Goal: Contribute content: Contribute content

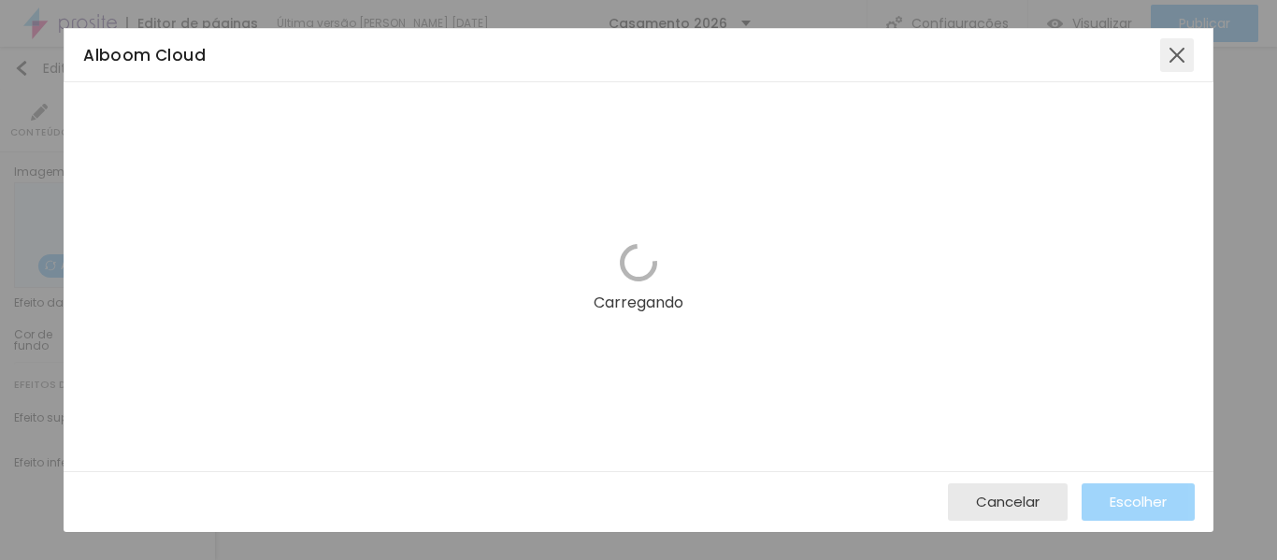
click at [1175, 50] on div at bounding box center [1177, 55] width 34 height 34
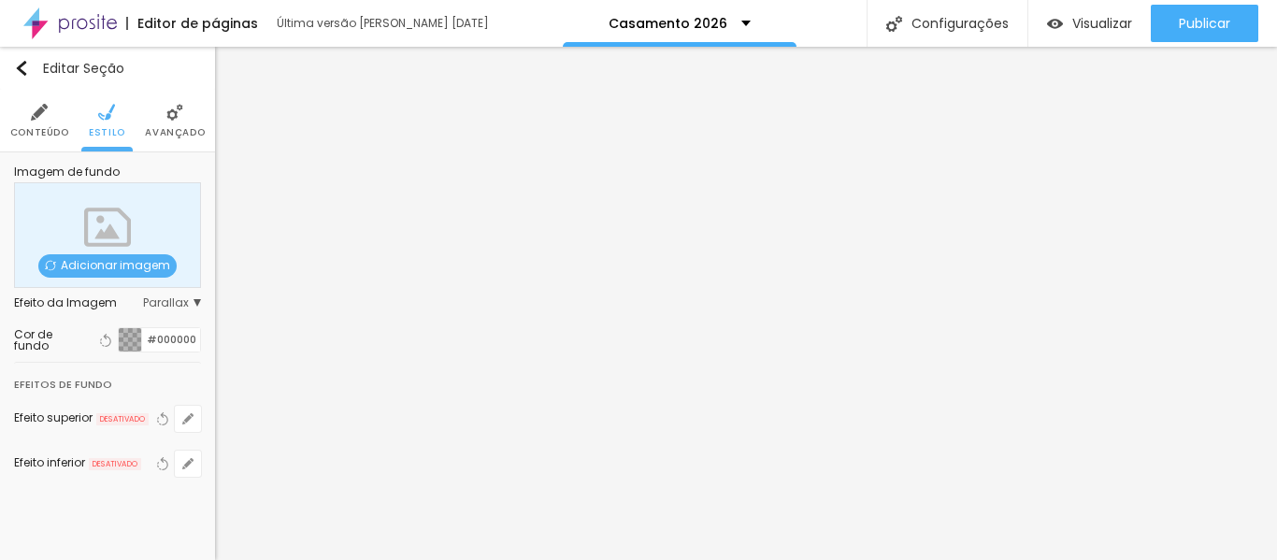
click at [105, 263] on span "Adicionar imagem" at bounding box center [107, 265] width 138 height 23
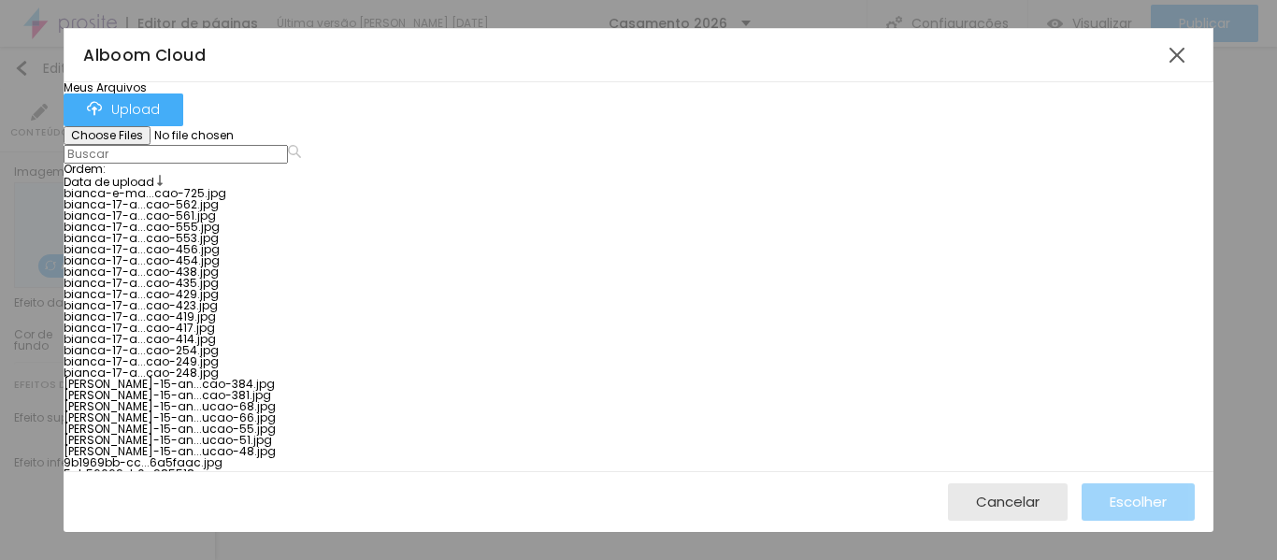
scroll to position [992, 0]
click at [1114, 504] on span "Escolher" at bounding box center [1137, 502] width 57 height 16
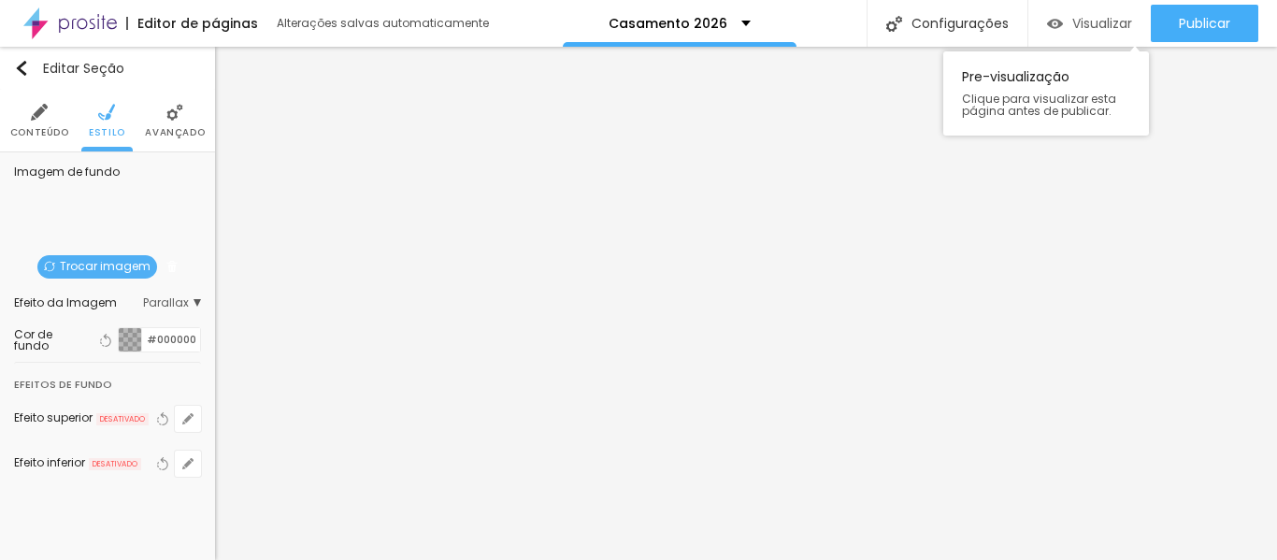
click at [1113, 25] on span "Visualizar" at bounding box center [1102, 23] width 60 height 15
click at [121, 269] on span "Trocar imagem" at bounding box center [97, 266] width 120 height 23
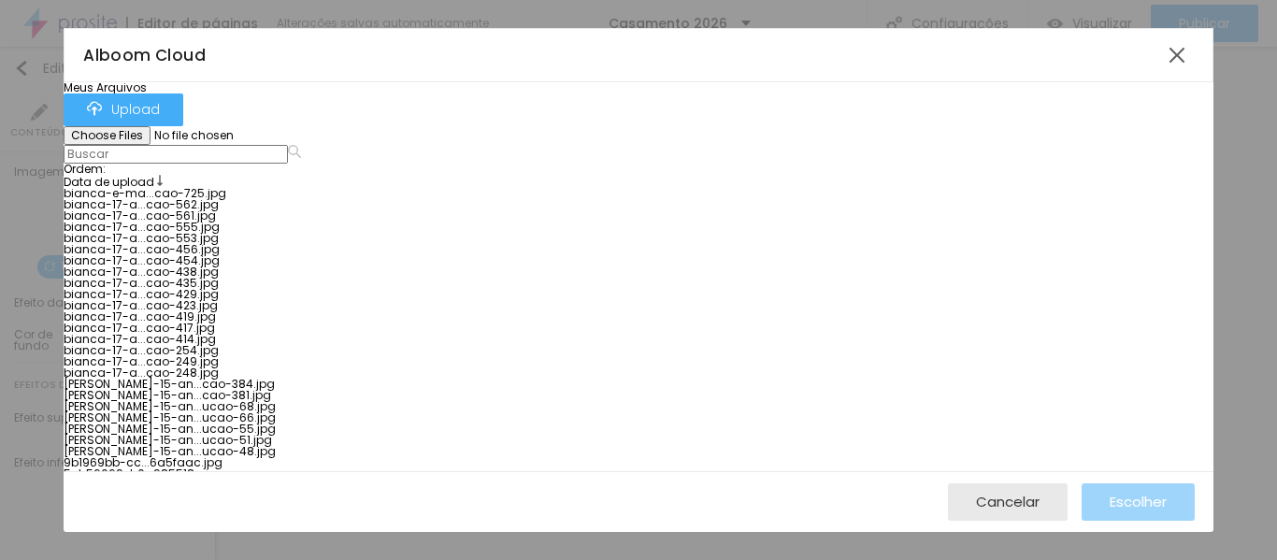
scroll to position [1174, 0]
click at [1134, 494] on span "Escolher" at bounding box center [1137, 502] width 57 height 16
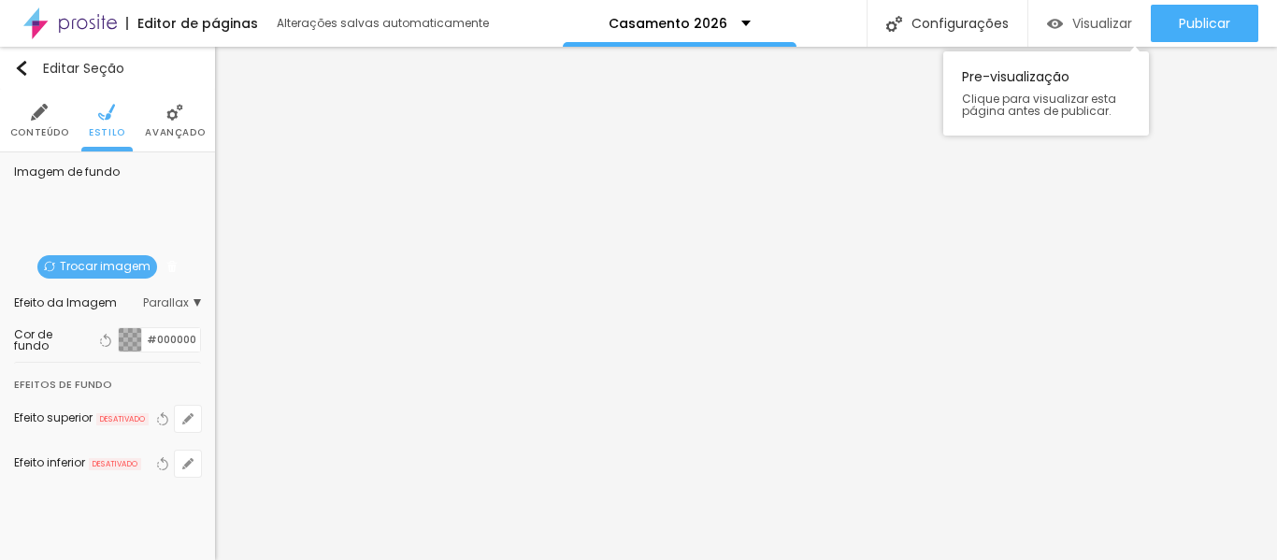
click at [1105, 23] on span "Visualizar" at bounding box center [1102, 23] width 60 height 15
click at [170, 128] on span "Avançado" at bounding box center [175, 132] width 60 height 9
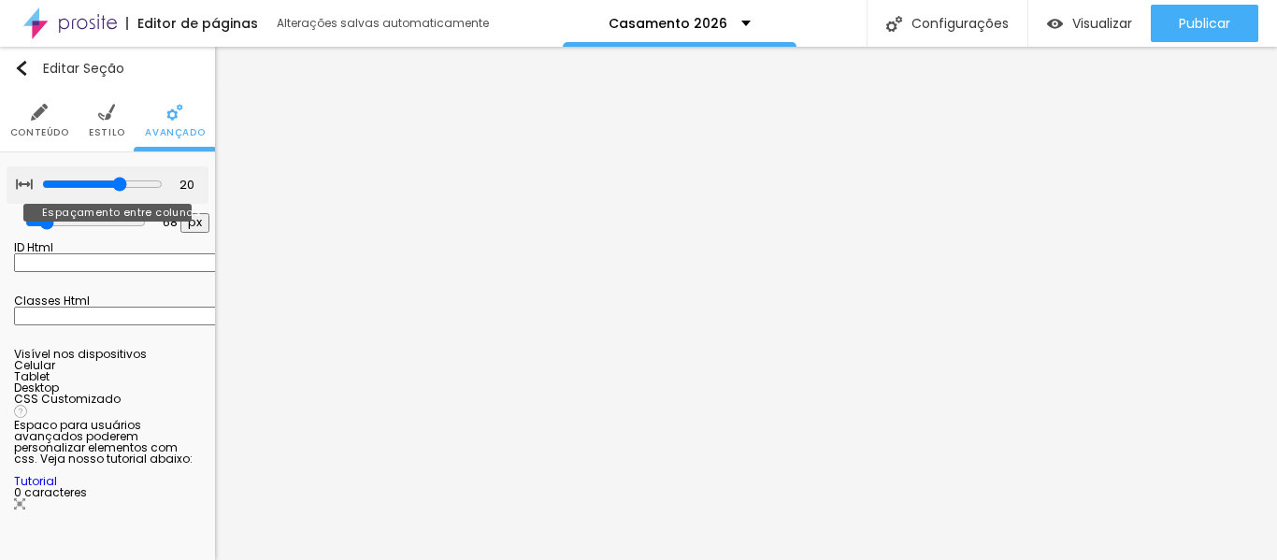
type input "25"
type input "30"
type input "25"
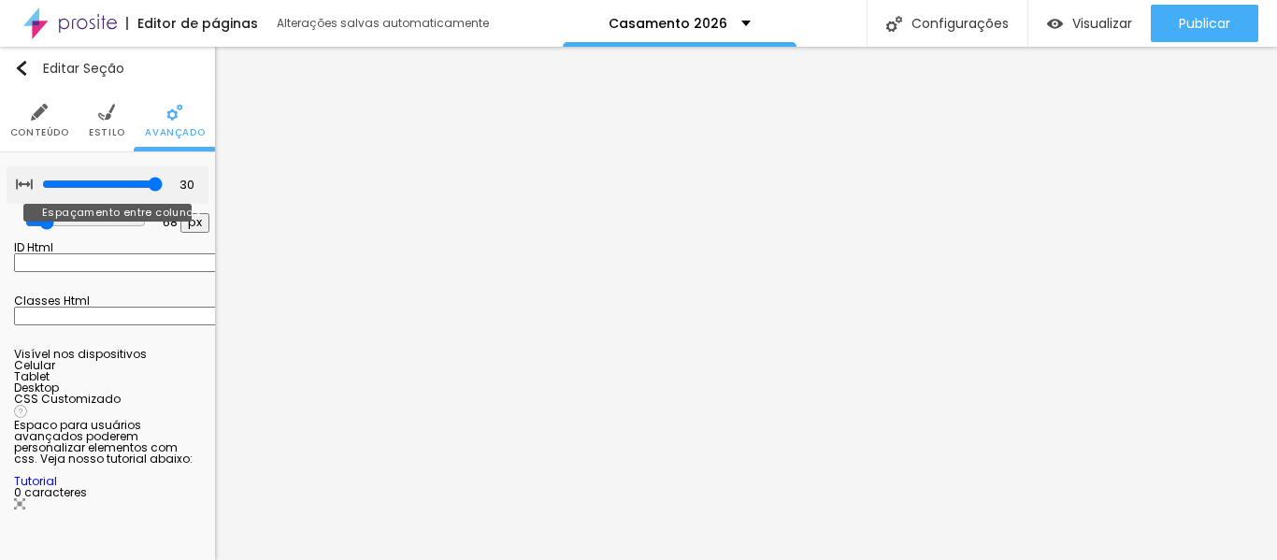
type input "25"
type input "20"
type input "5"
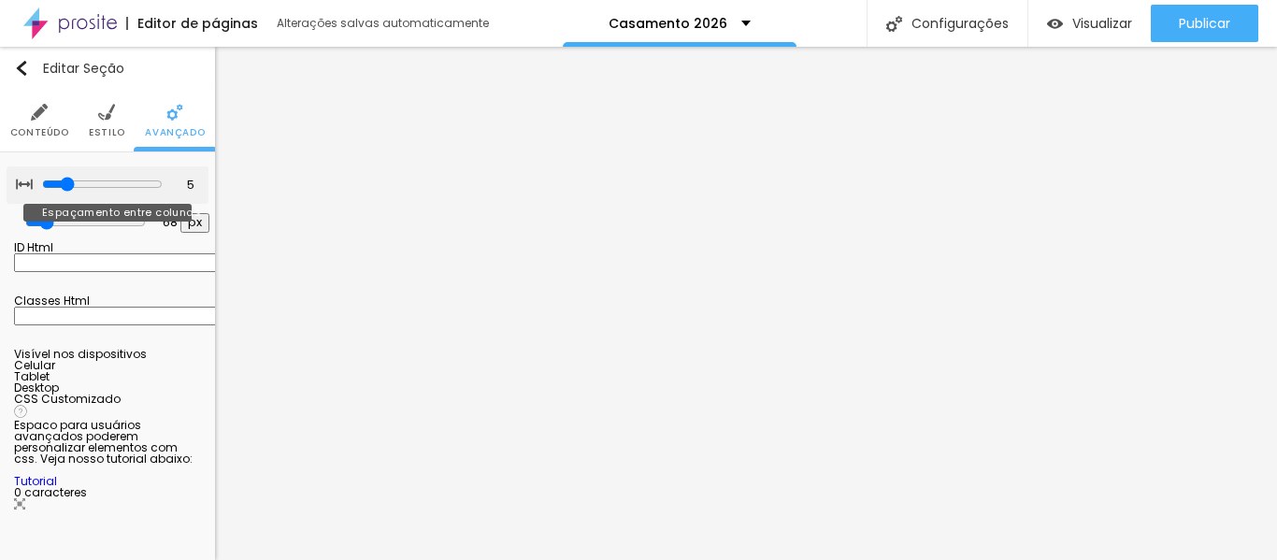
type input "0"
type input "5"
type input "10"
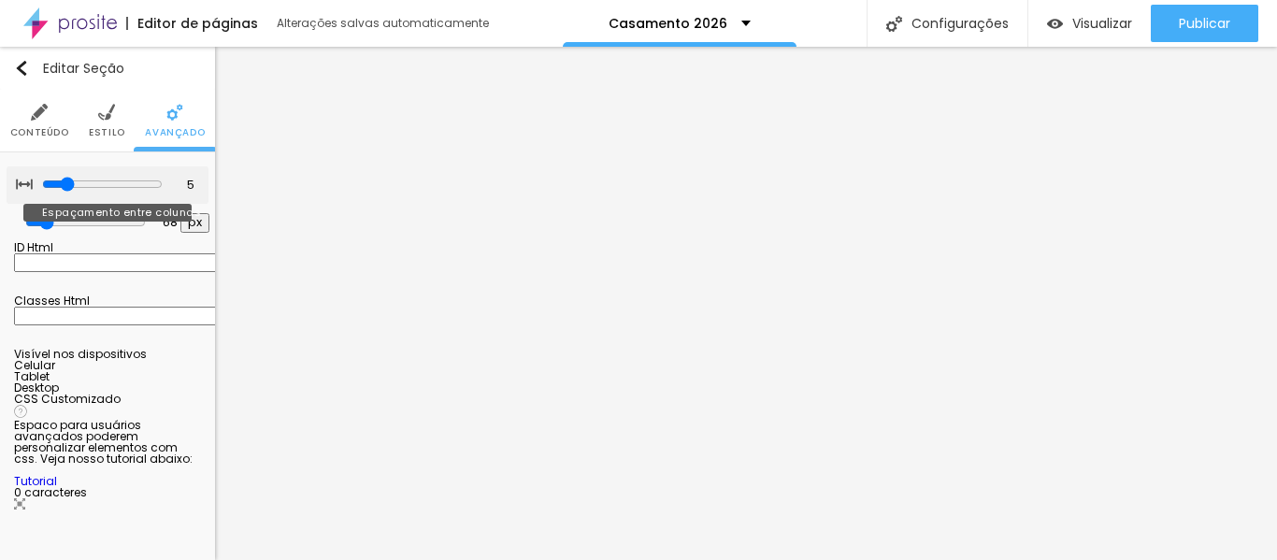
type input "10"
type input "15"
drag, startPoint x: 112, startPoint y: 184, endPoint x: 98, endPoint y: 182, distance: 14.1
click at [98, 182] on input "range" at bounding box center [102, 184] width 121 height 15
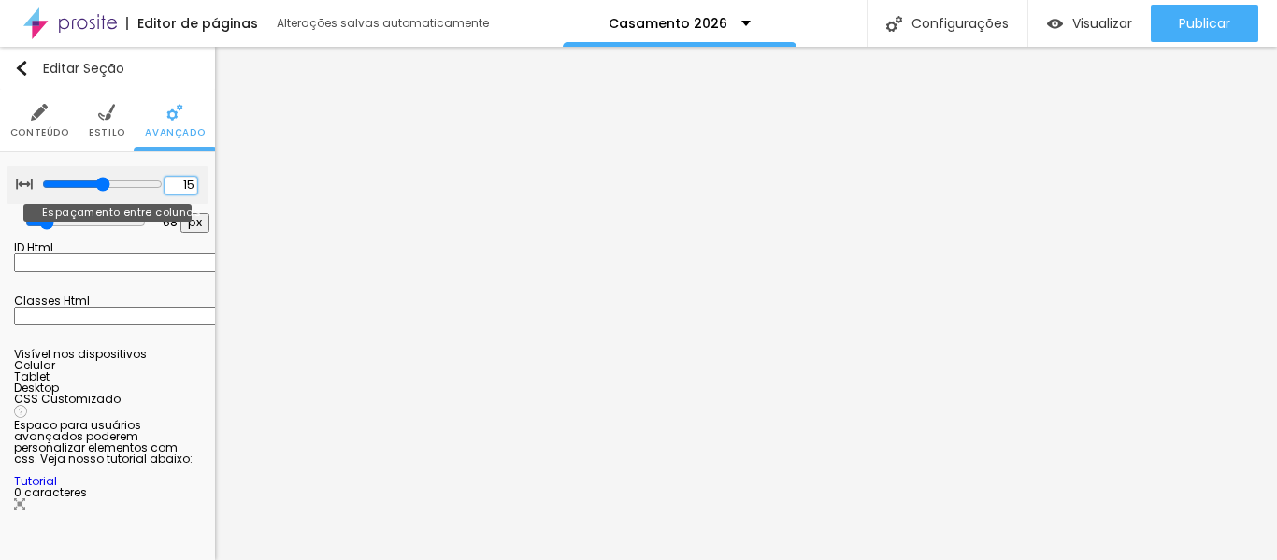
click at [169, 183] on input "15" at bounding box center [181, 186] width 33 height 18
type input "5"
type input "0"
type input "2"
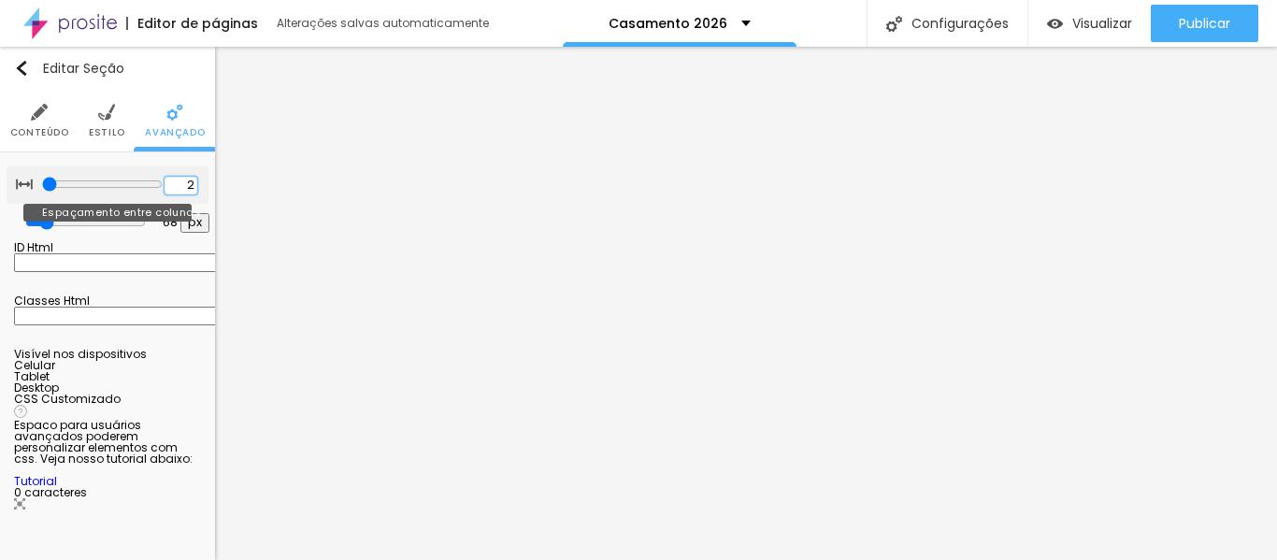
type input "20"
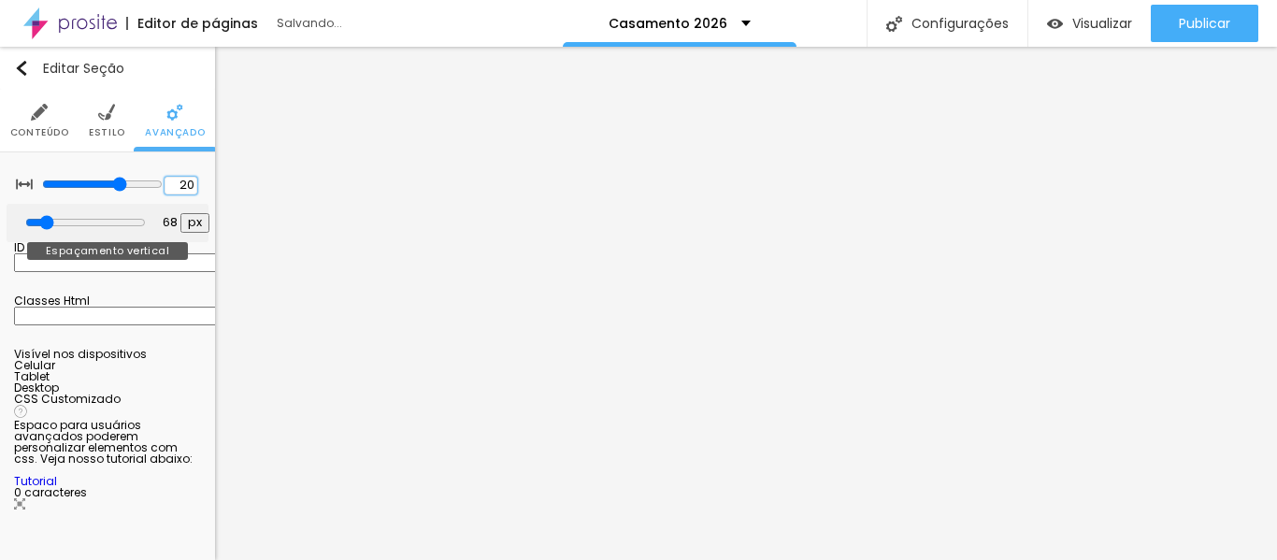
type input "20"
type input "62"
type input "87"
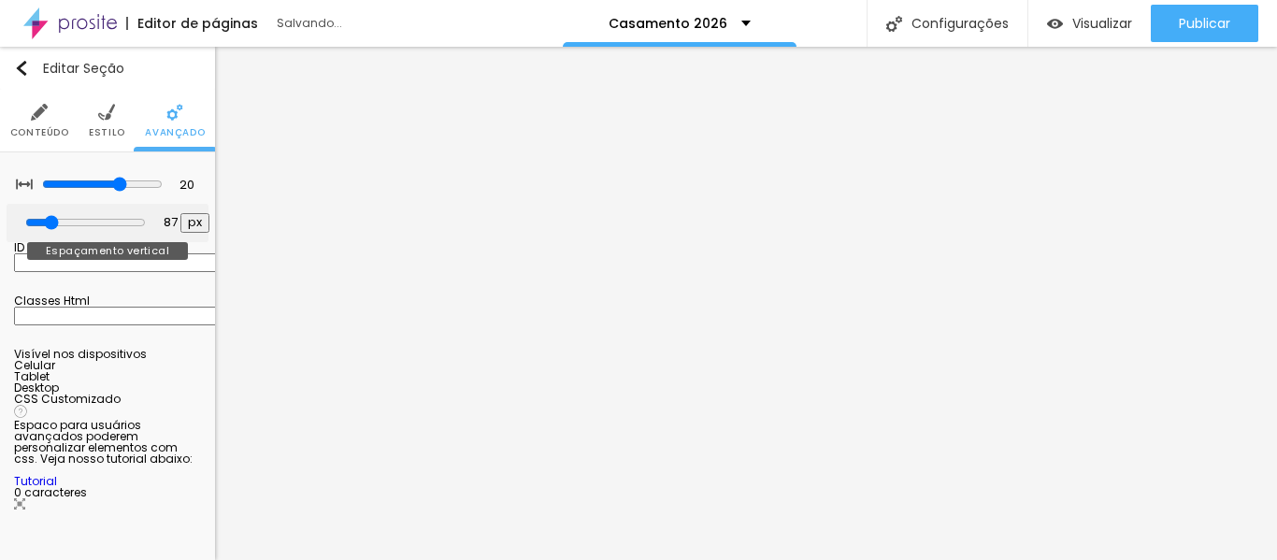
type input "106"
type input "112"
type input "124"
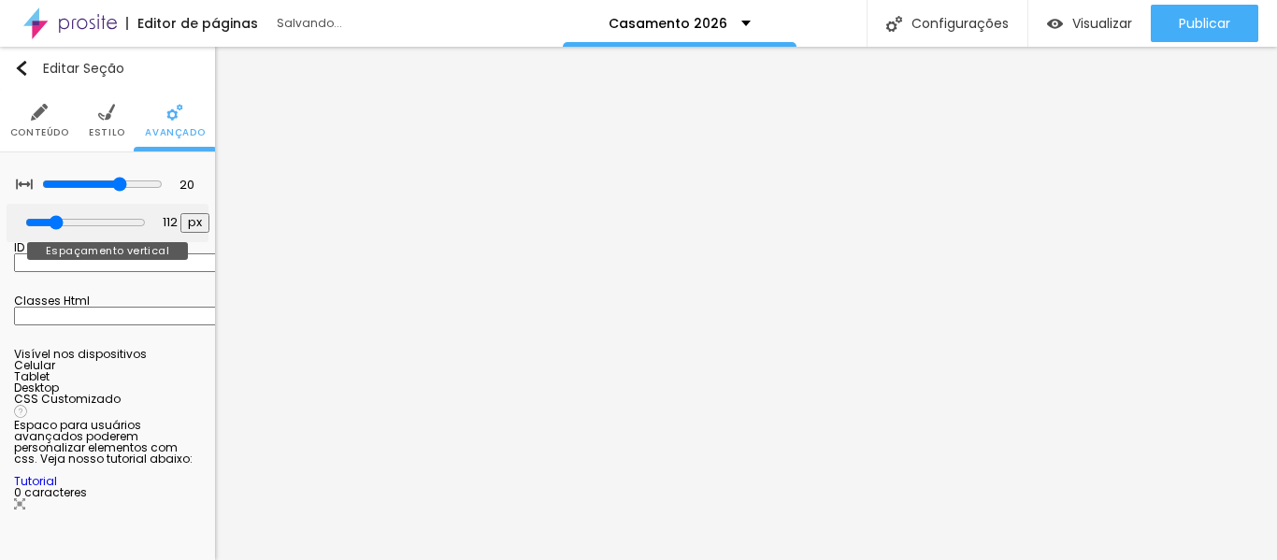
type input "124"
type input "130"
type input "137"
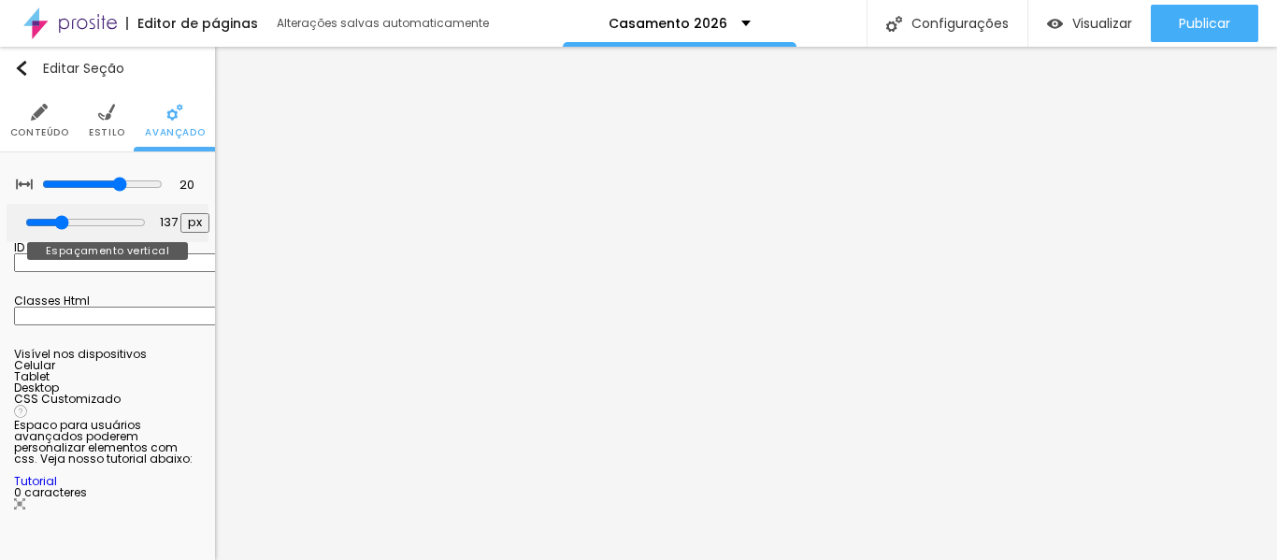
type input "143"
type input "155"
type input "168"
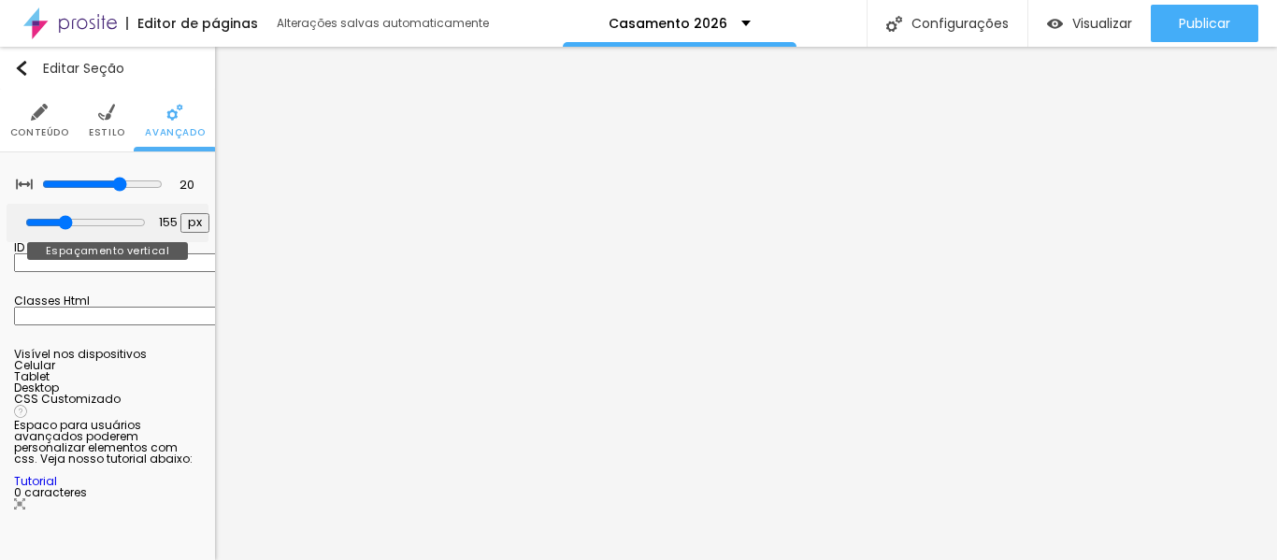
type input "168"
drag, startPoint x: 50, startPoint y: 219, endPoint x: 66, endPoint y: 220, distance: 16.9
click at [66, 220] on input "range" at bounding box center [85, 222] width 121 height 15
type input "137"
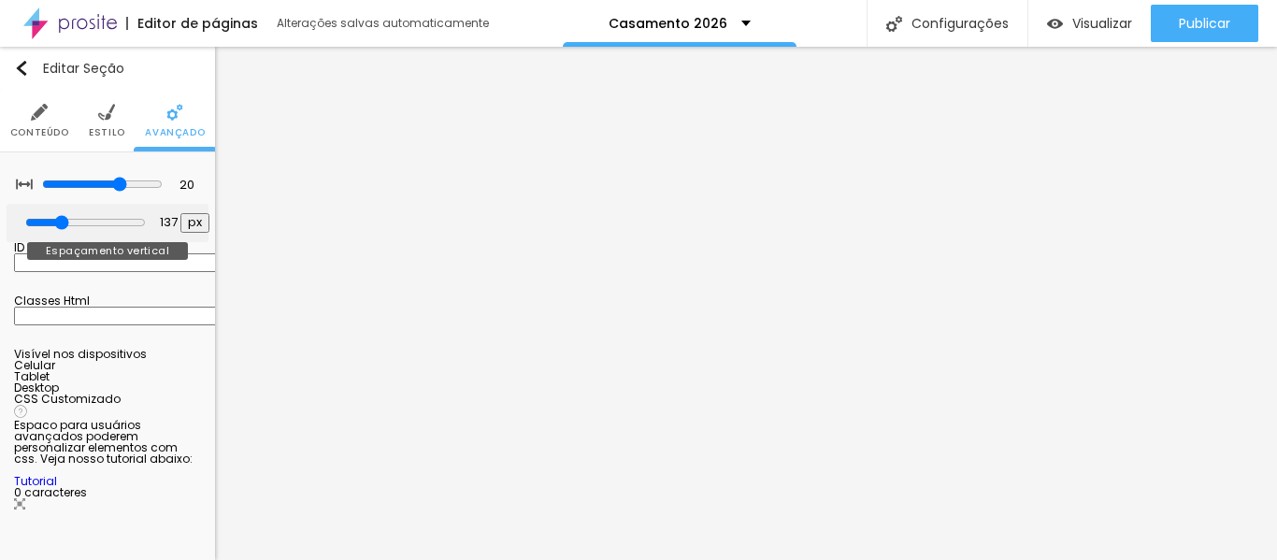
type input "19"
type input "12"
type input "6"
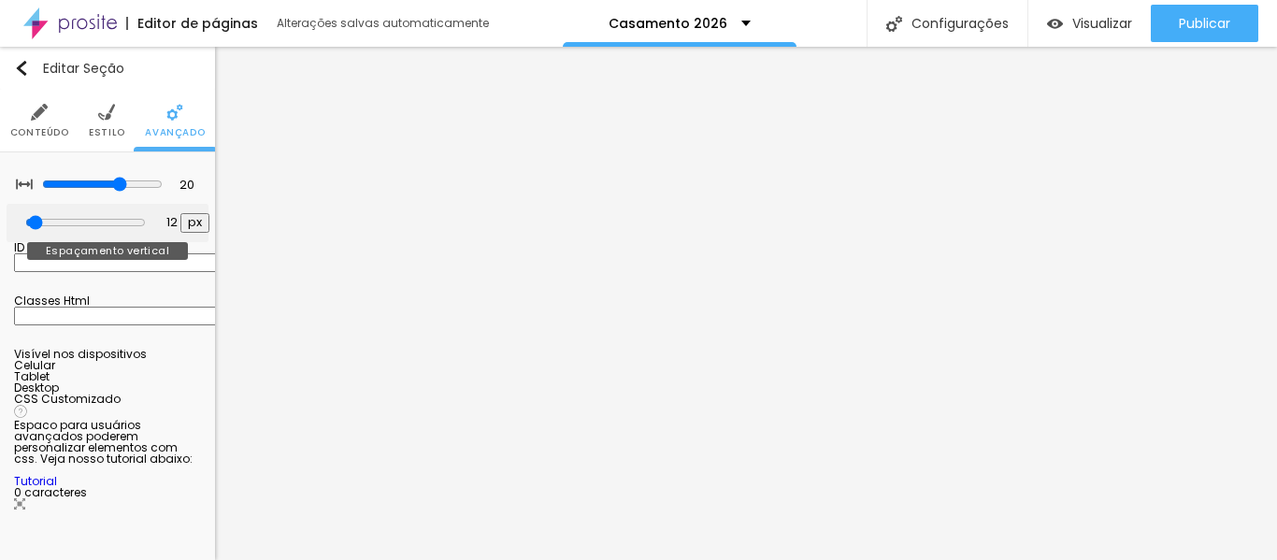
type input "6"
type input "0"
type input "6"
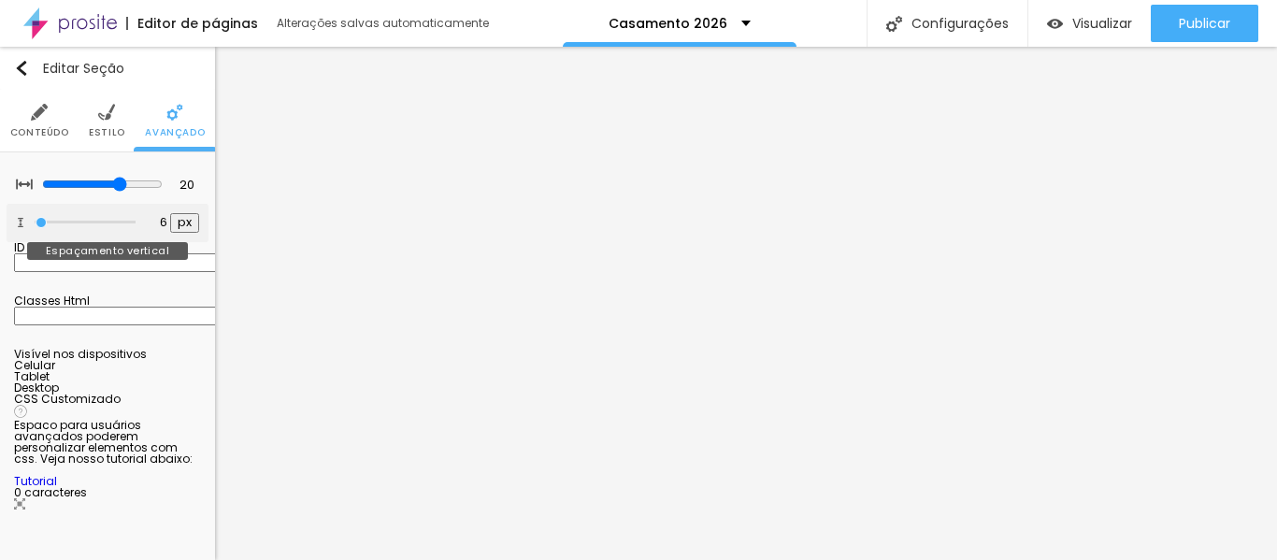
type input "68"
type input "75"
type input "87"
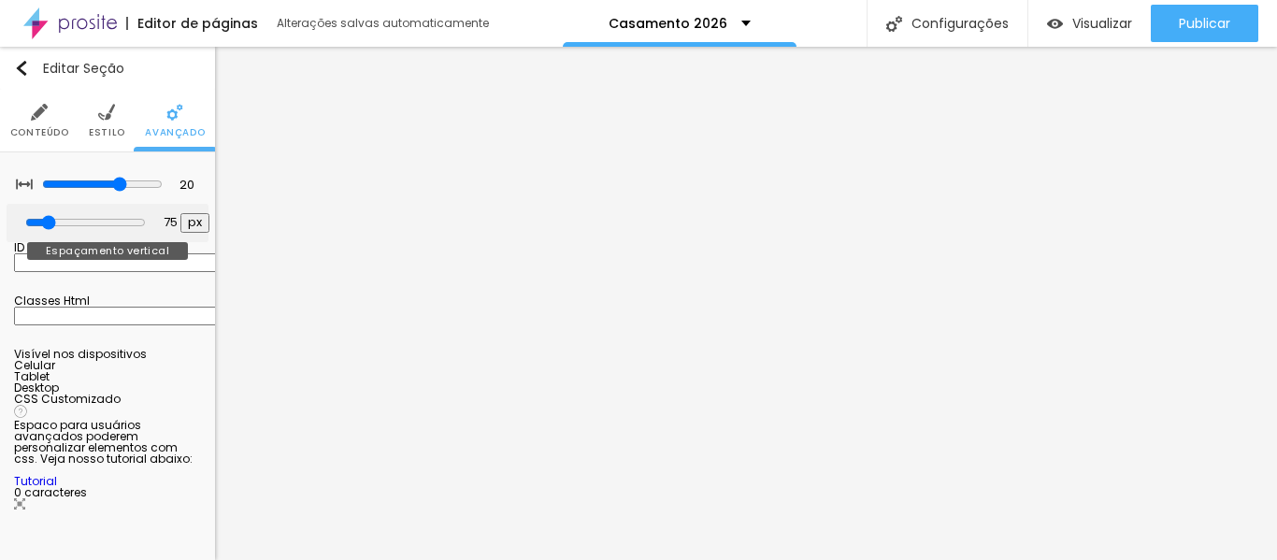
type input "87"
type input "93"
type input "99"
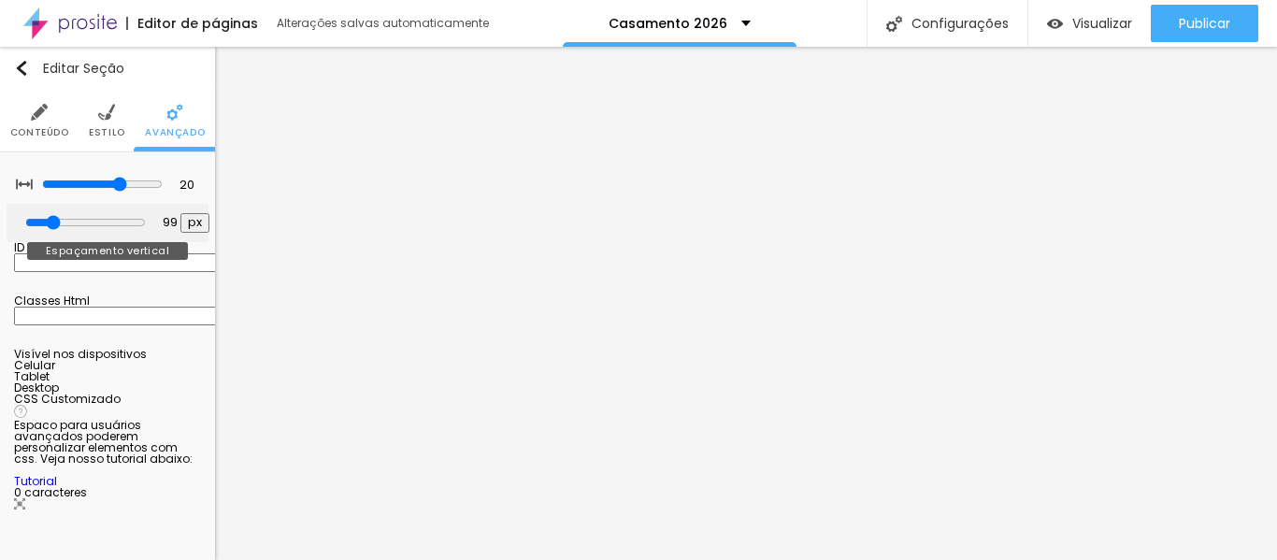
type input "118"
type input "137"
type input "155"
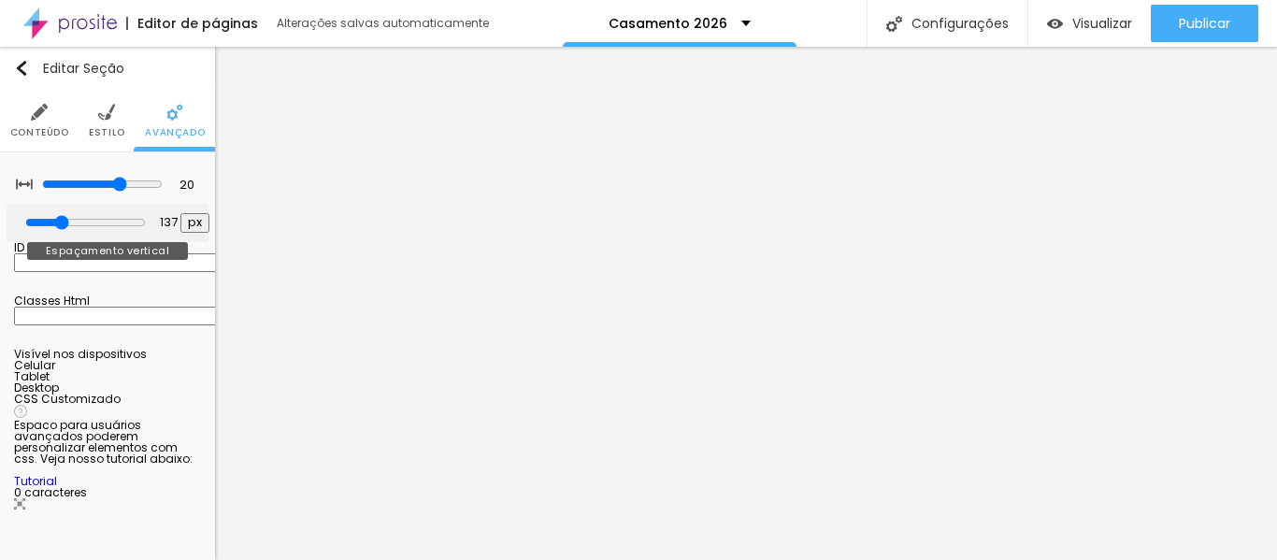
type input "155"
type input "174"
type input "193"
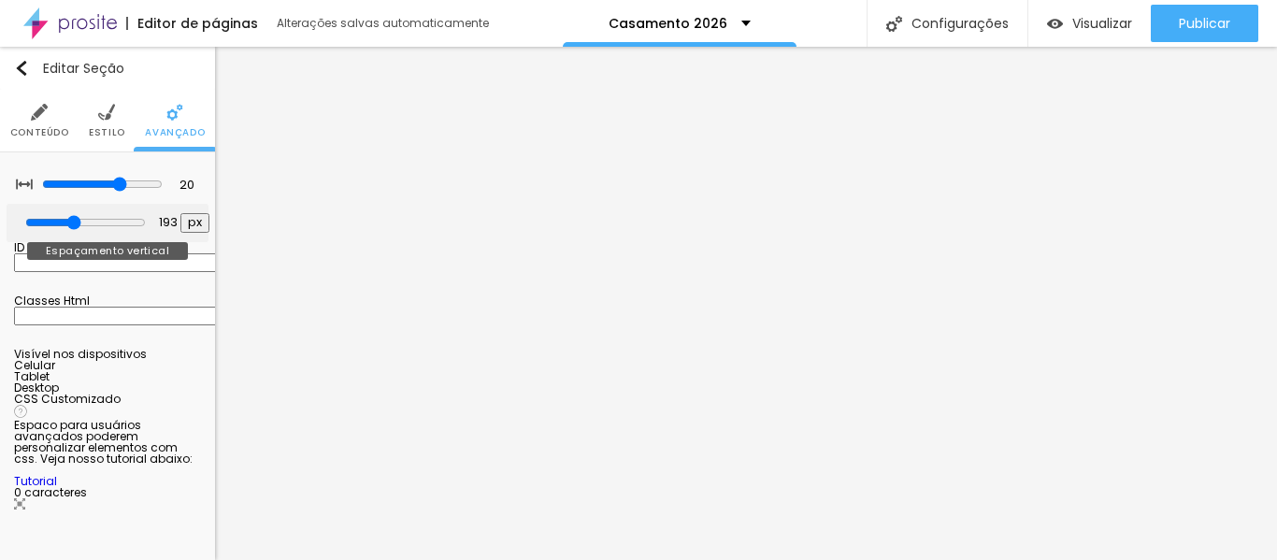
type input "230"
type input "273"
type input "335"
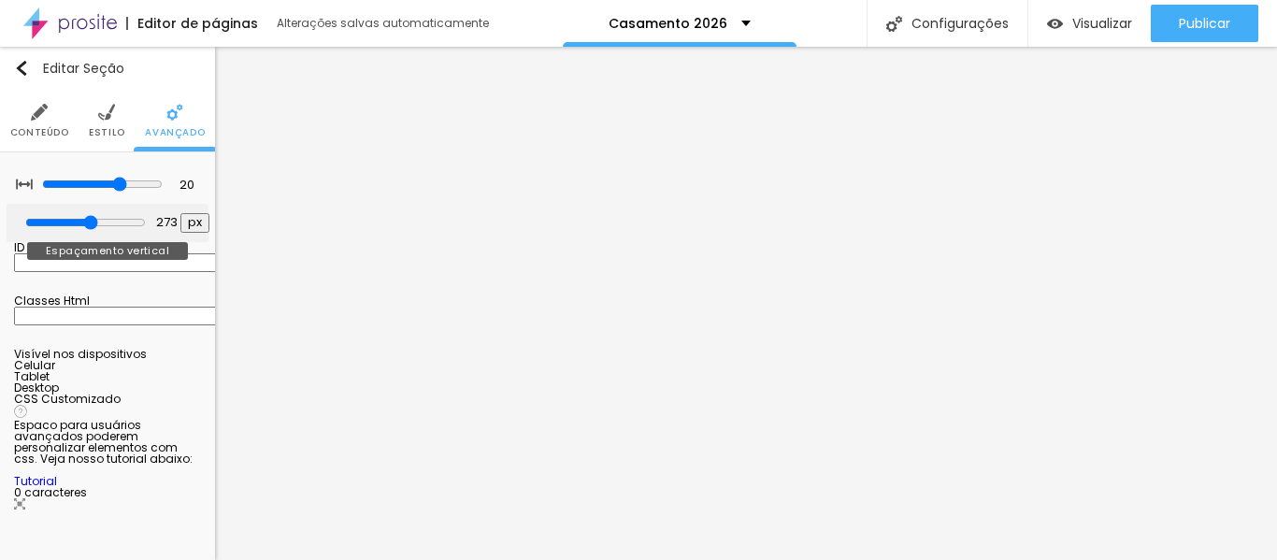
type input "335"
type input "422"
type input "472"
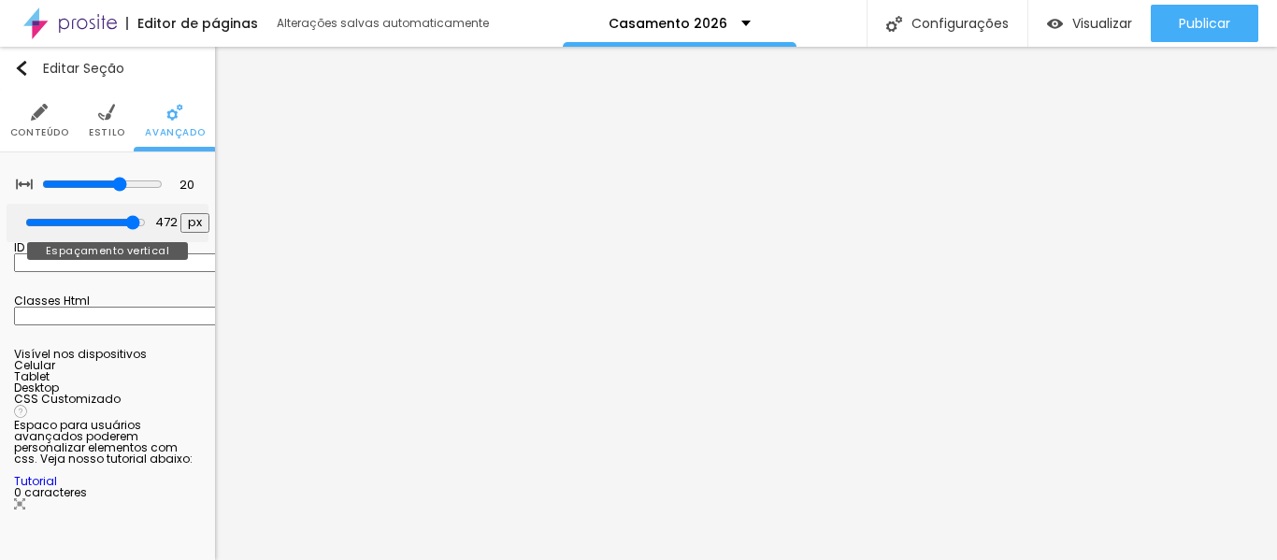
type input "500"
drag, startPoint x: 64, startPoint y: 223, endPoint x: 165, endPoint y: 228, distance: 100.1
click at [146, 228] on input "range" at bounding box center [85, 222] width 121 height 15
click at [117, 221] on input "range" at bounding box center [85, 222] width 121 height 15
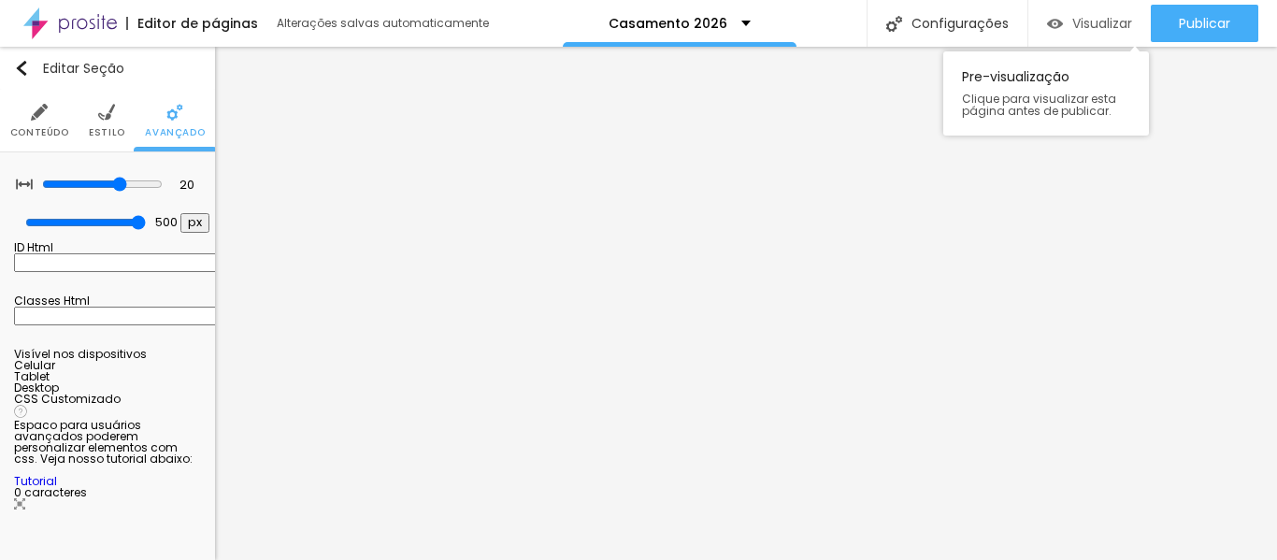
click at [1092, 19] on span "Visualizar" at bounding box center [1102, 23] width 60 height 15
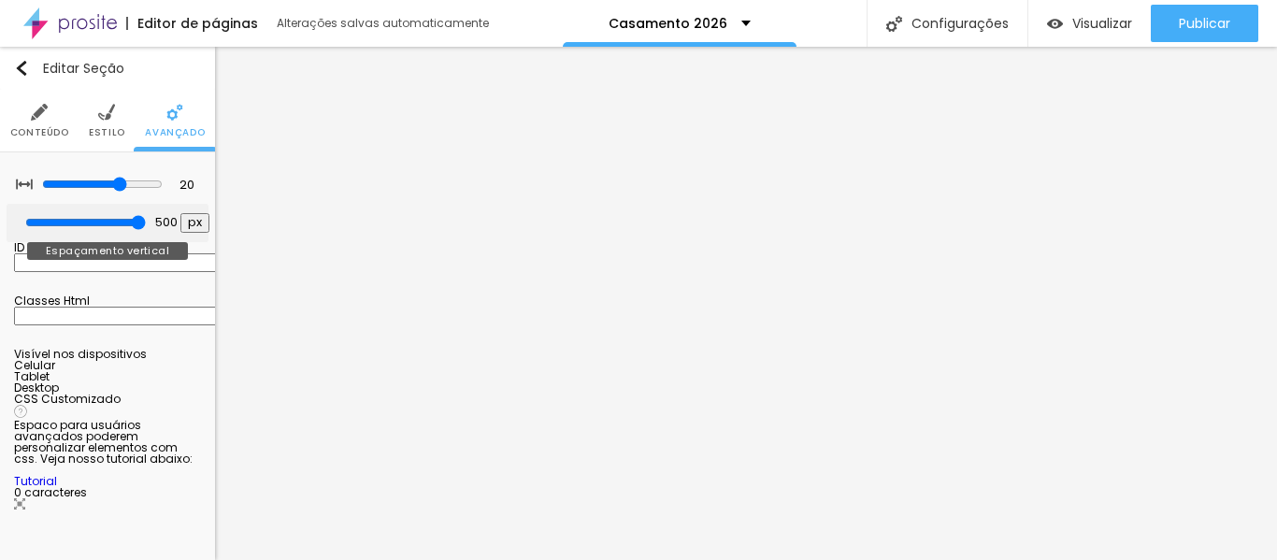
type input "441"
type input "410"
type input "404"
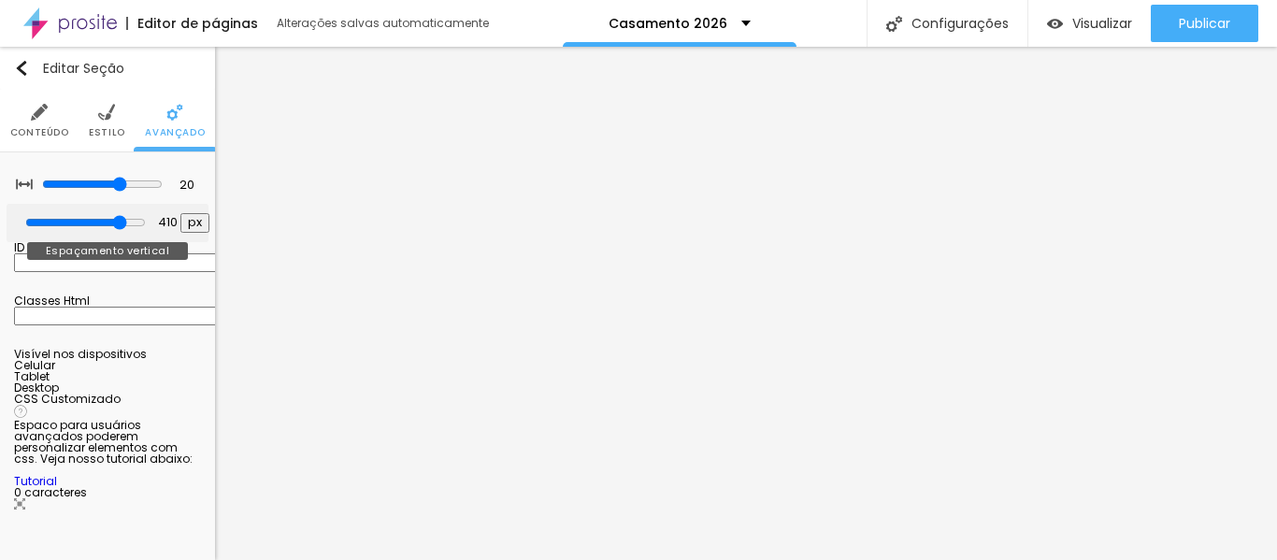
type input "404"
type input "398"
type input "391"
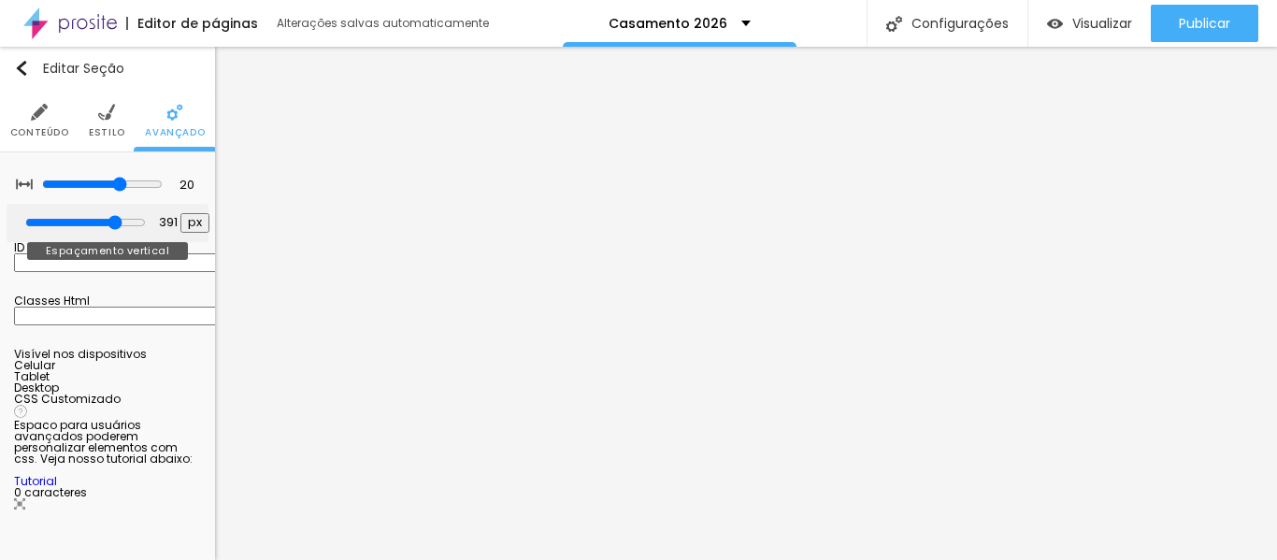
drag, startPoint x: 121, startPoint y: 223, endPoint x: 100, endPoint y: 219, distance: 21.1
click at [100, 219] on input "range" at bounding box center [85, 222] width 121 height 15
type input "373"
type input "360"
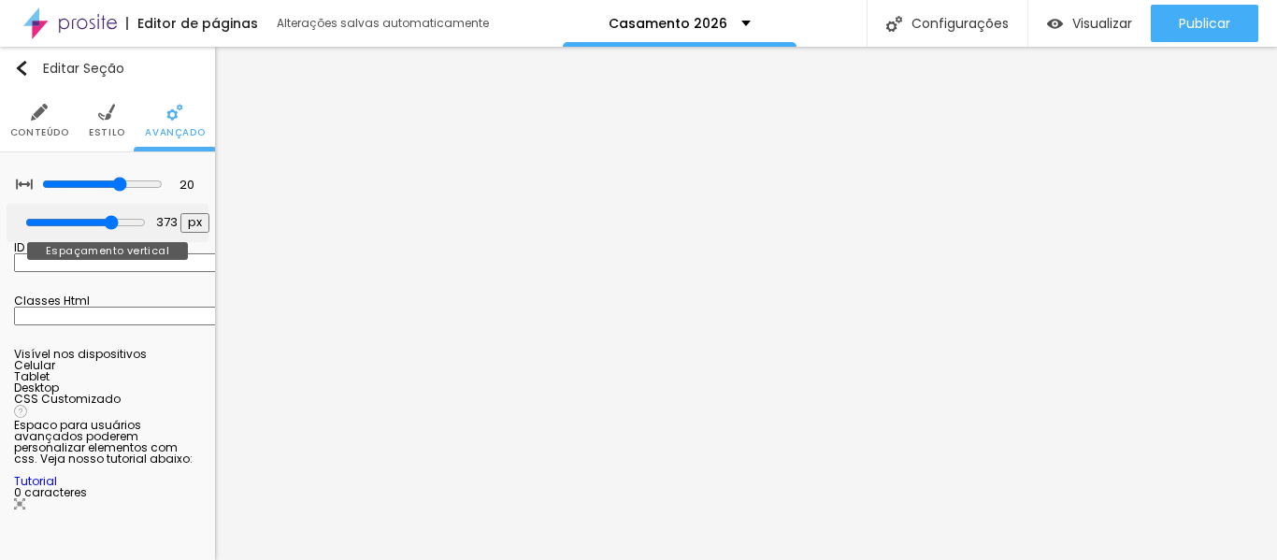
type input "360"
type input "354"
type input "348"
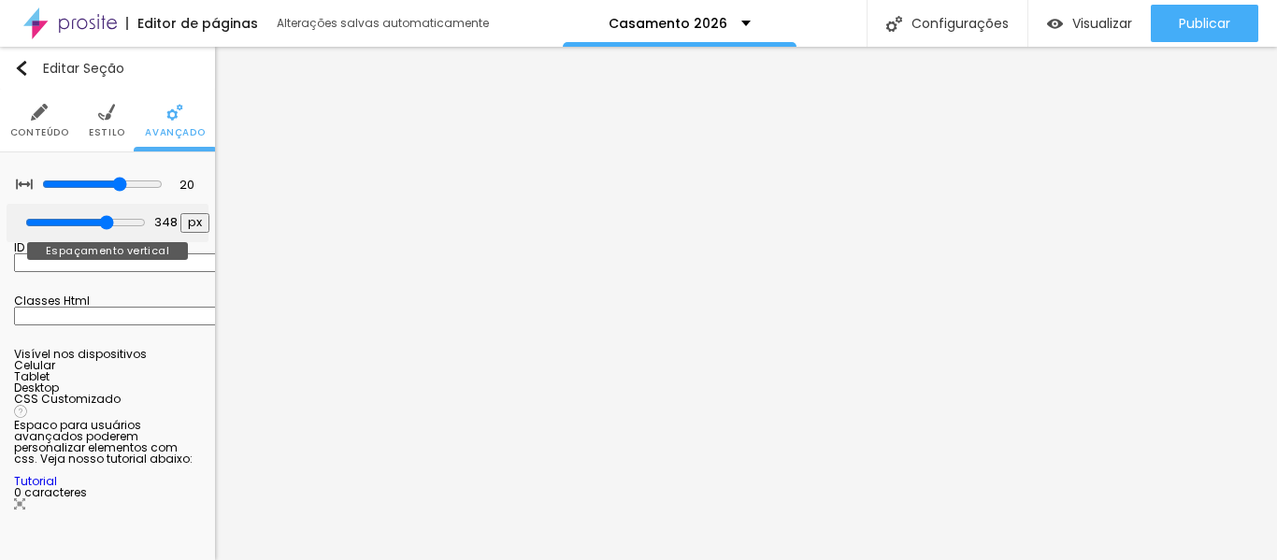
type input "342"
type input "335"
type input "329"
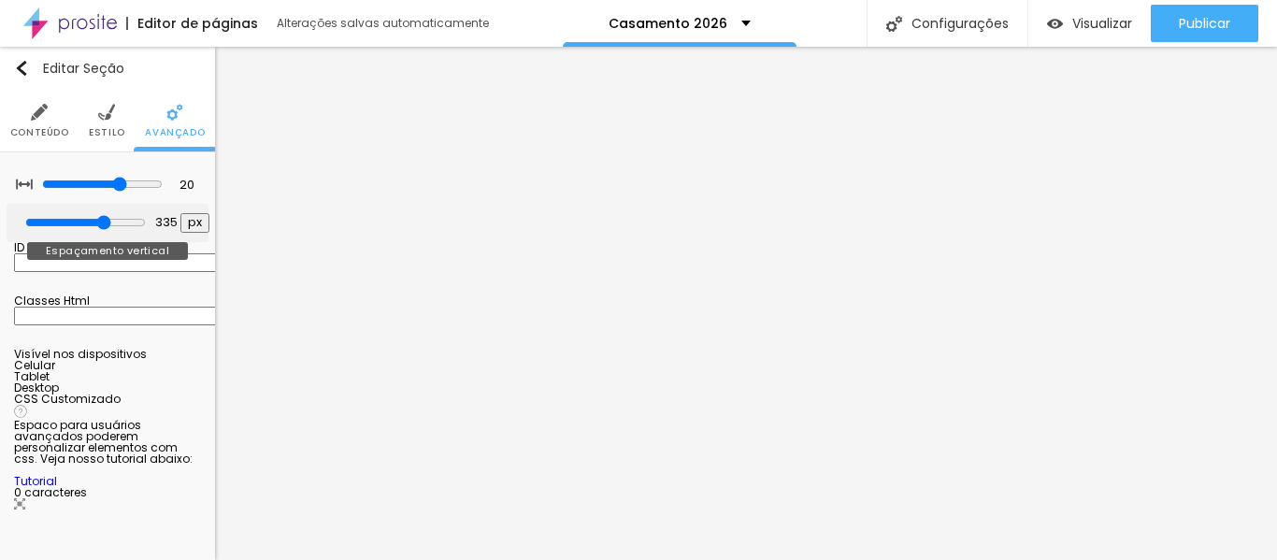
type input "329"
type input "323"
type input "317"
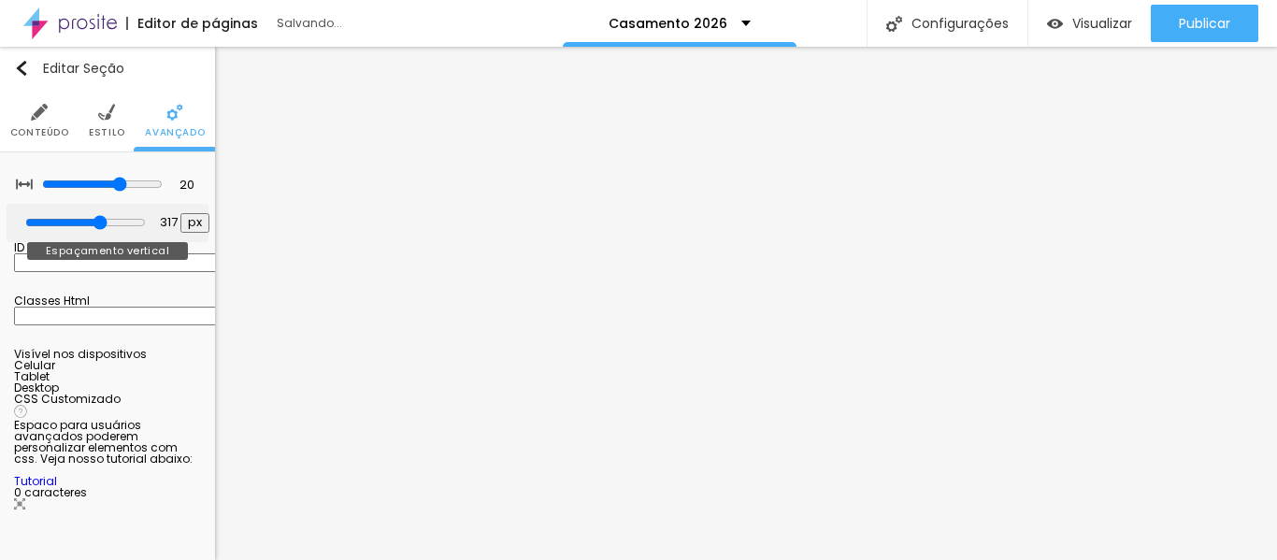
type input "311"
type input "304"
type input "298"
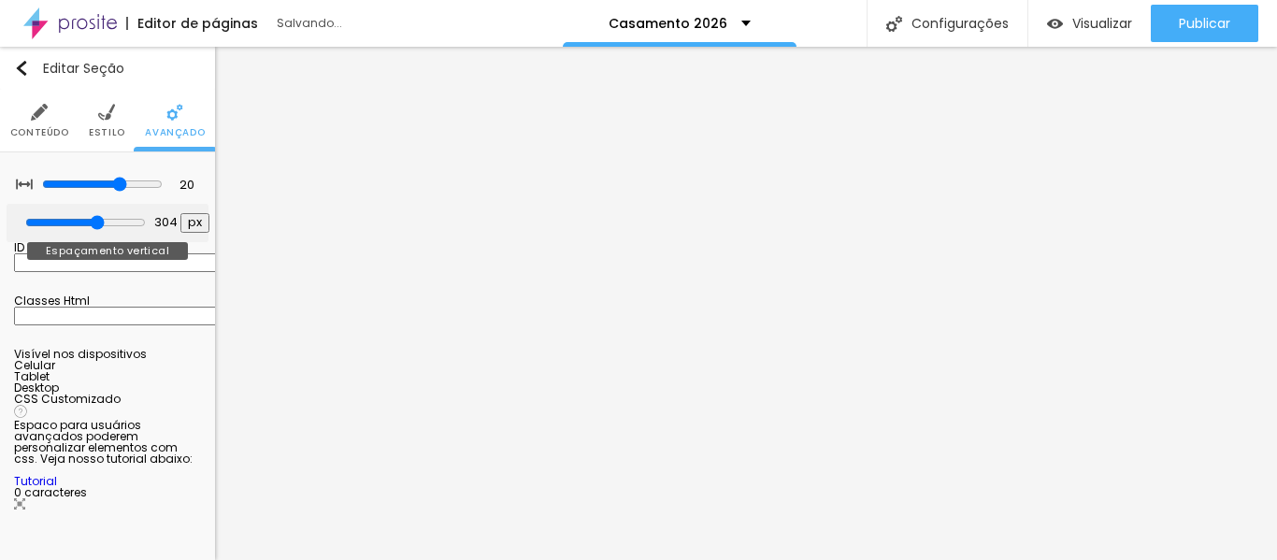
type input "298"
drag, startPoint x: 101, startPoint y: 223, endPoint x: 86, endPoint y: 222, distance: 15.0
click at [86, 222] on input "range" at bounding box center [85, 222] width 121 height 15
click at [148, 222] on input "298" at bounding box center [164, 223] width 33 height 18
type input "29"
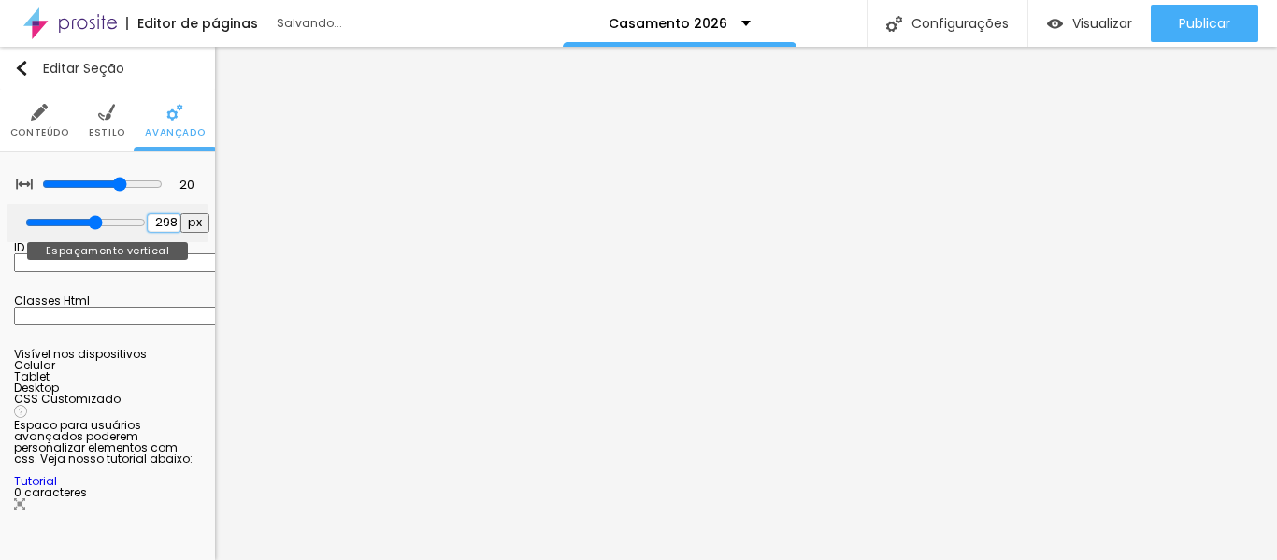
type input "29"
type input "2"
type input "250"
type input "2"
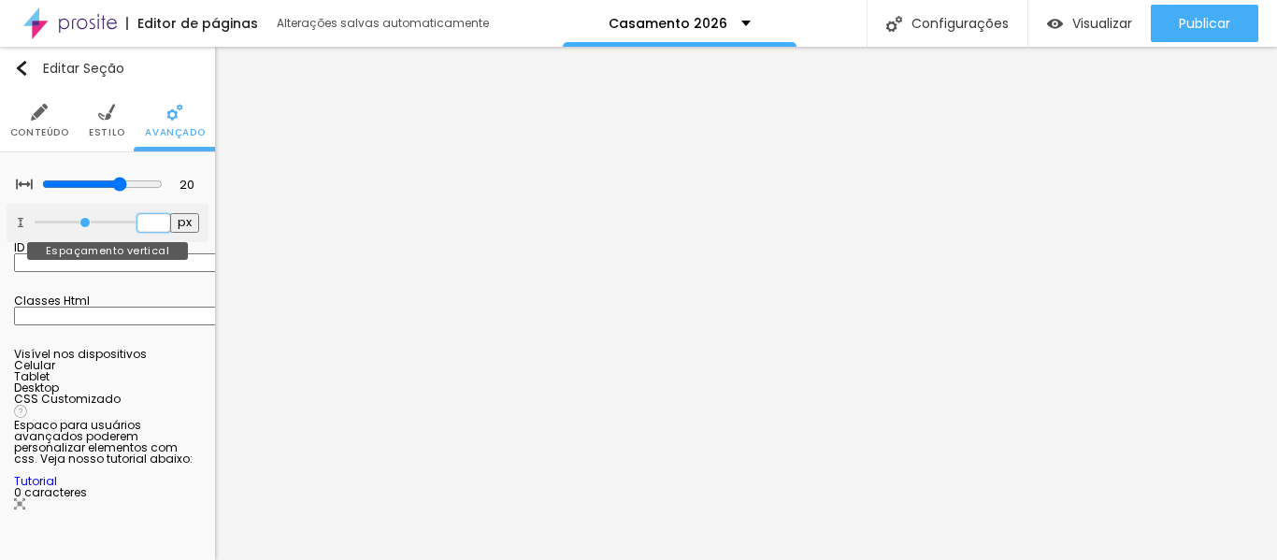
type input "2"
type input "25"
type input "250"
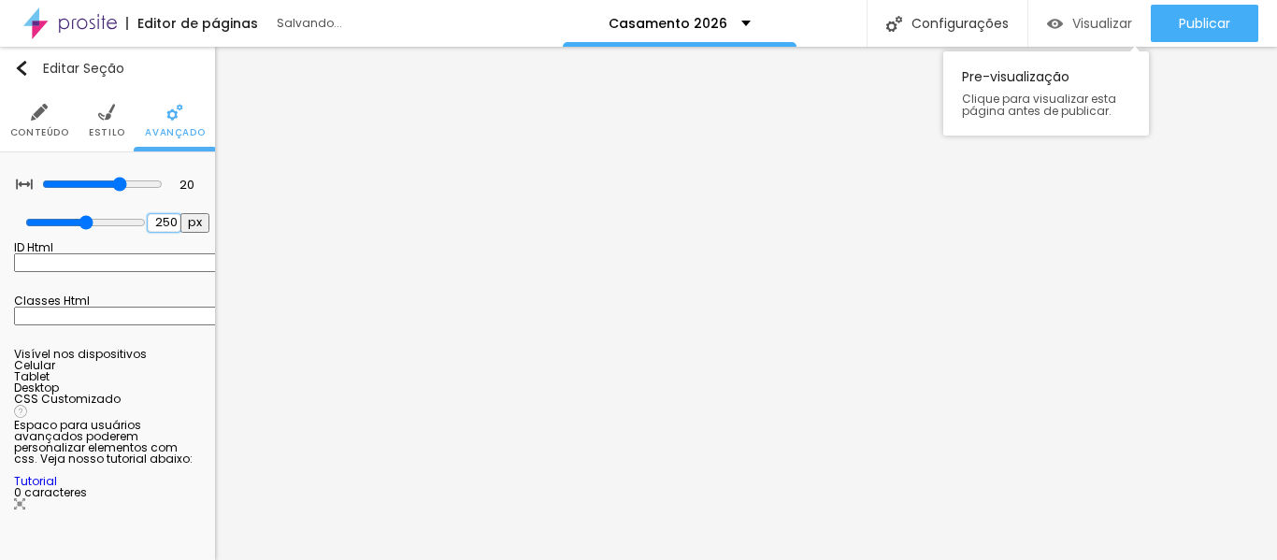
type input "250"
click at [1093, 7] on div "Visualizar" at bounding box center [1089, 23] width 85 height 37
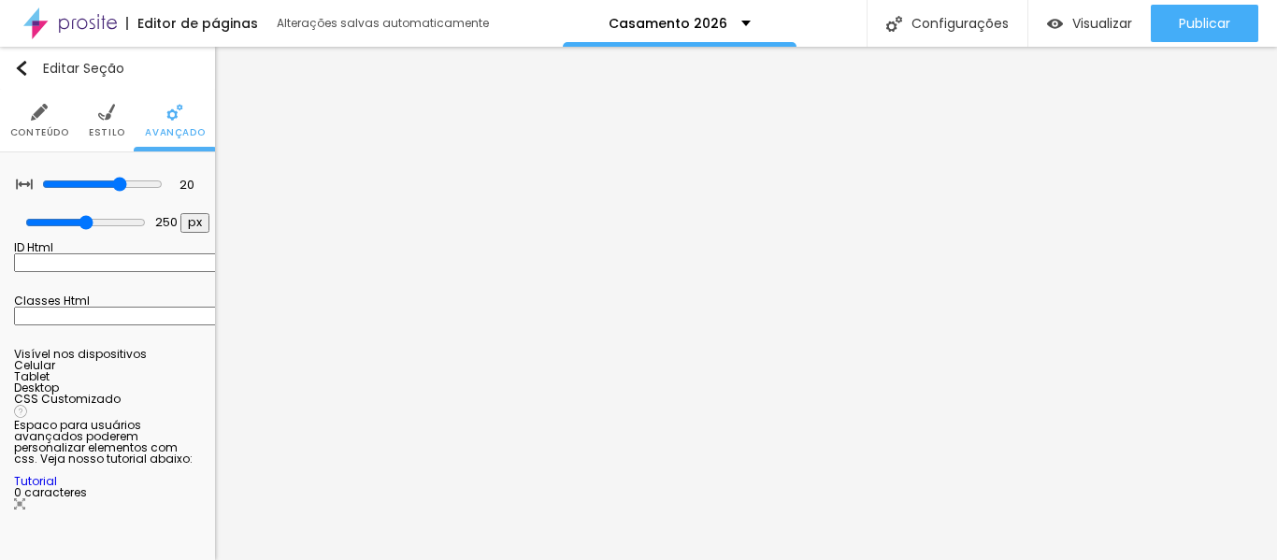
click at [105, 116] on img at bounding box center [106, 112] width 17 height 17
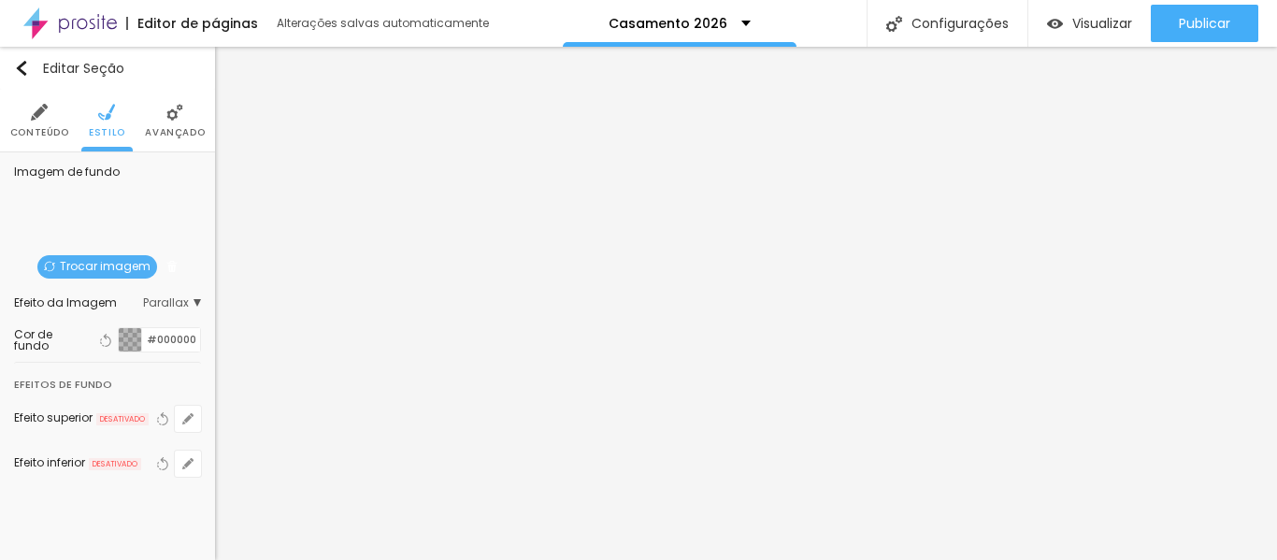
click at [41, 118] on img at bounding box center [39, 112] width 17 height 17
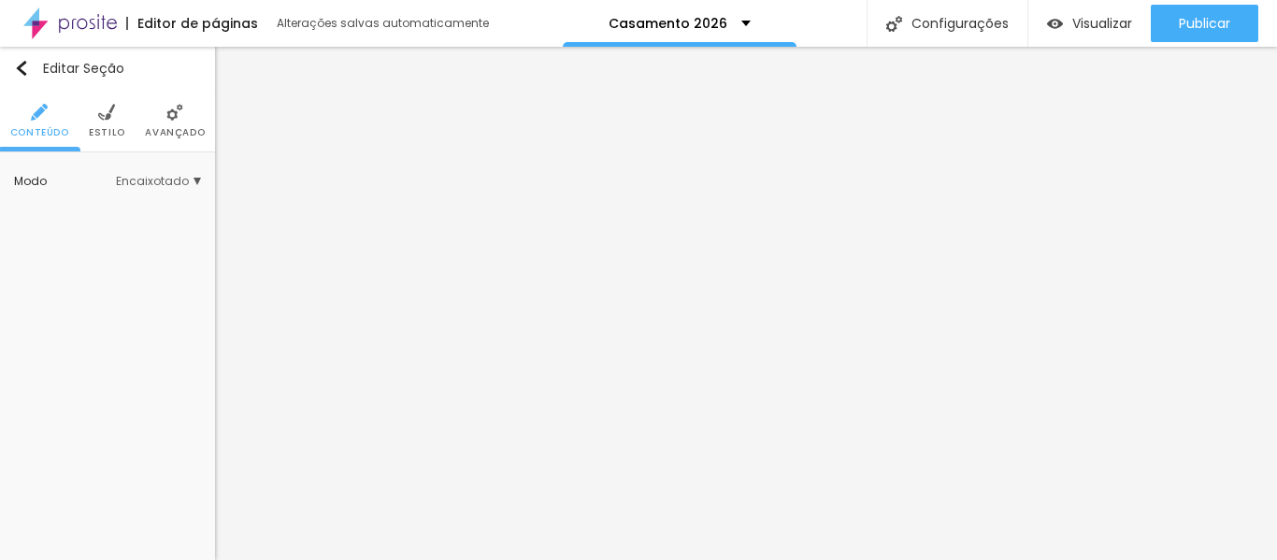
click at [181, 184] on span "Encaixotado" at bounding box center [158, 181] width 85 height 11
click at [21, 67] on img "button" at bounding box center [21, 68] width 15 height 15
